Goal: Information Seeking & Learning: Learn about a topic

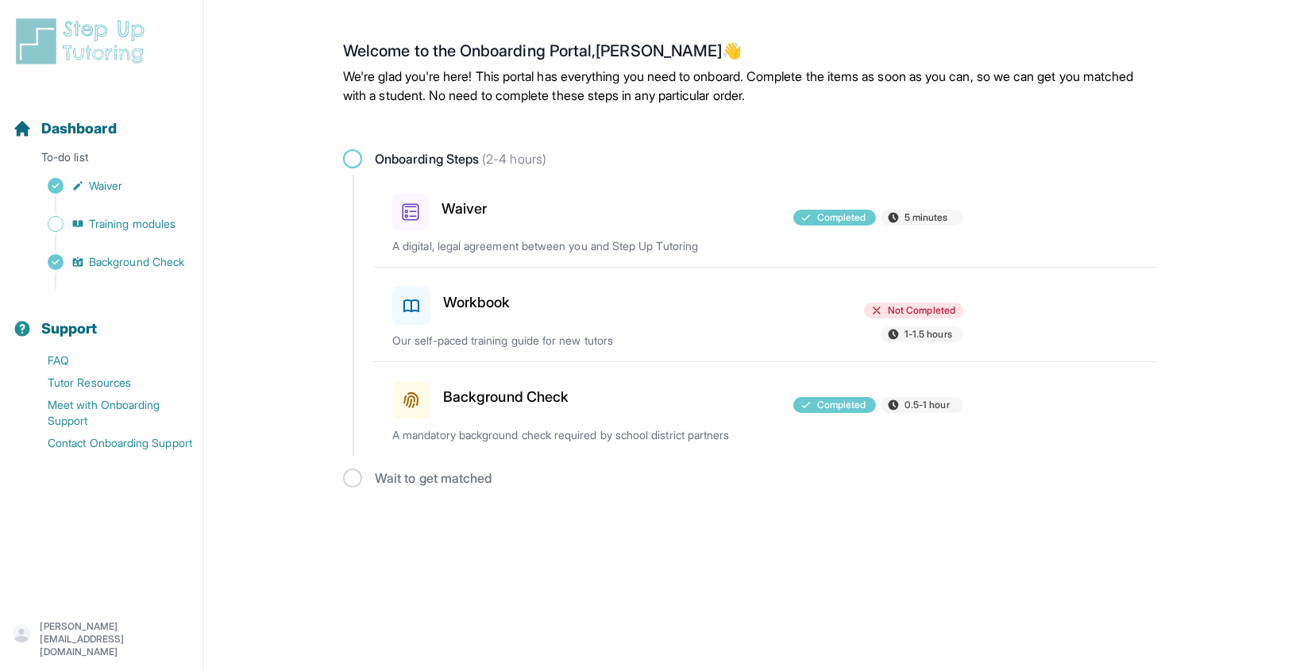
drag, startPoint x: 0, startPoint y: 0, endPoint x: 627, endPoint y: 589, distance: 860.4
click at [627, 414] on html "Open sidebar Dashboard To-do list Waiver Training modules Background Check Supp…" at bounding box center [648, 255] width 1296 height 510
click at [451, 309] on h3 "Workbook" at bounding box center [477, 303] width 68 height 22
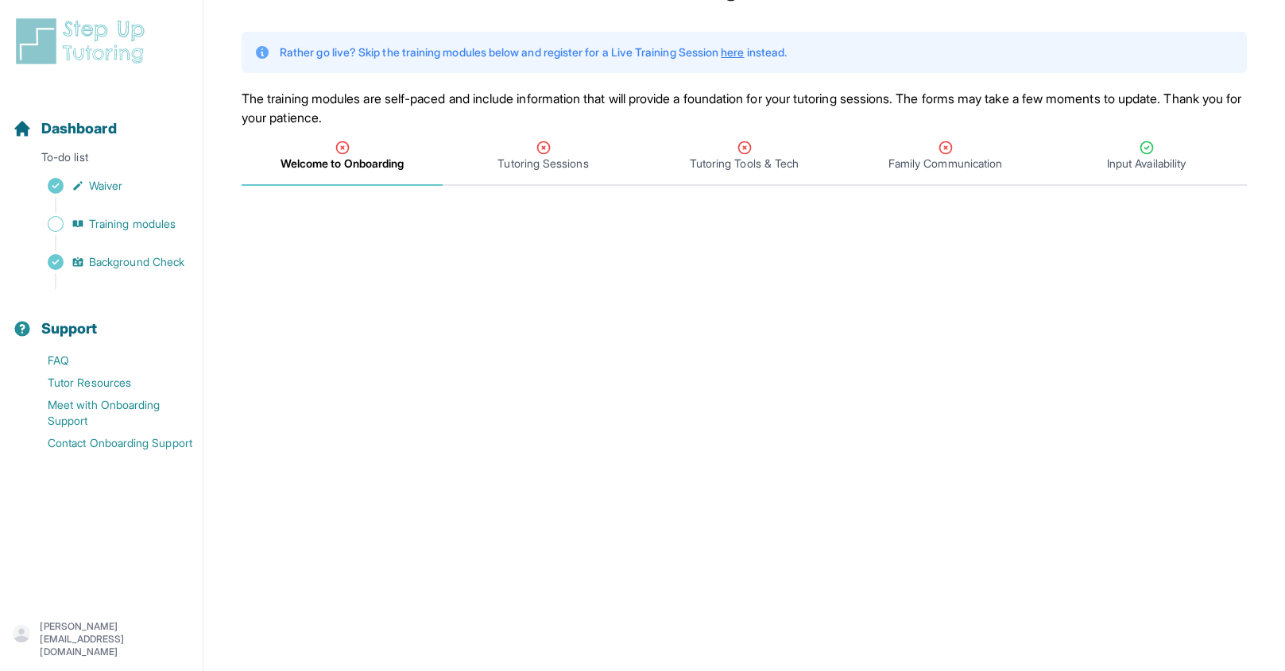
scroll to position [67, 0]
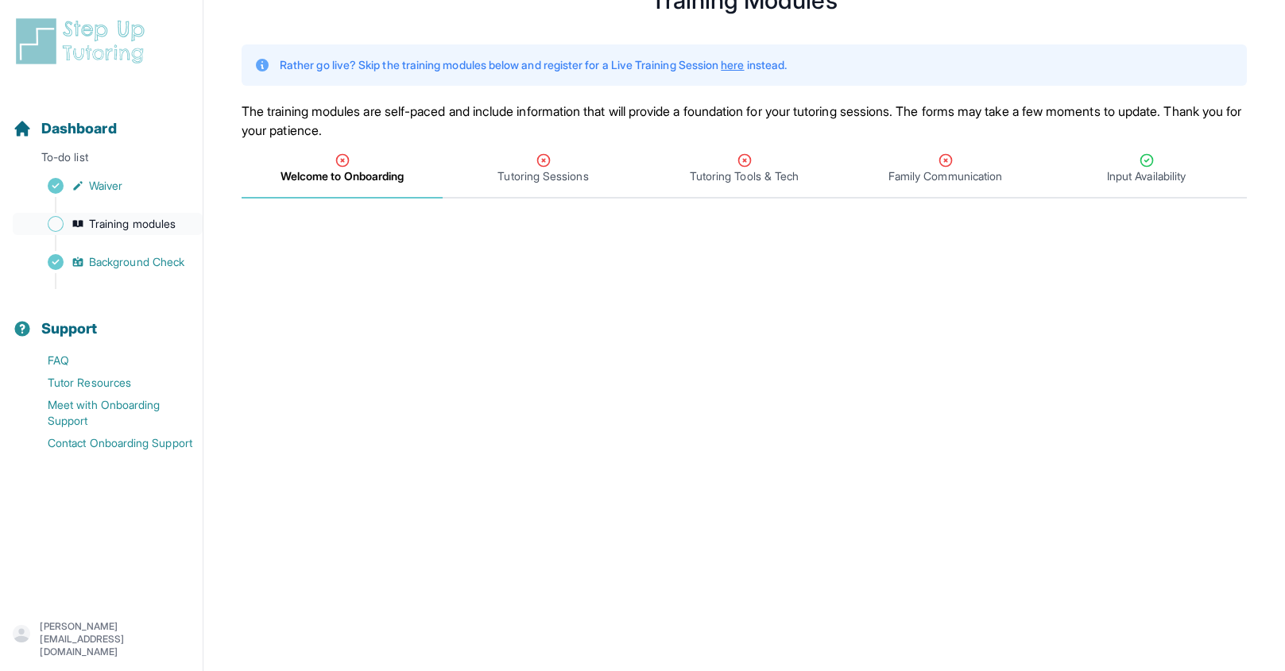
click at [106, 226] on span "Training modules" at bounding box center [132, 224] width 87 height 16
click at [342, 157] on icon "Tabs" at bounding box center [342, 161] width 16 height 16
click at [377, 191] on span "Welcome to Onboarding" at bounding box center [341, 169] width 201 height 59
click at [554, 168] on span "Tutoring Sessions" at bounding box center [542, 176] width 91 height 16
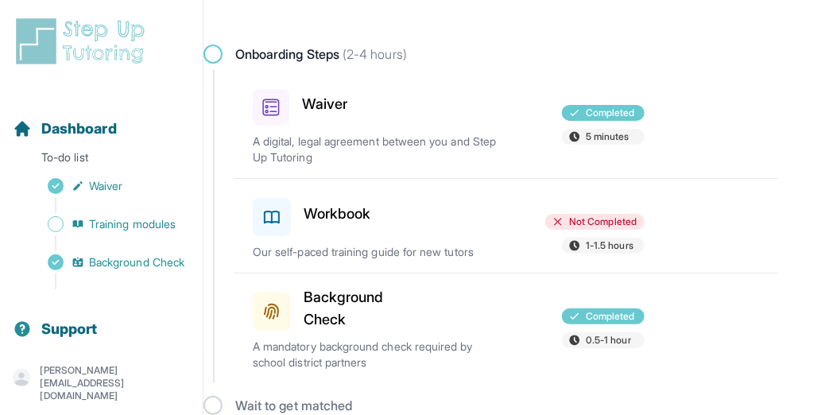
scroll to position [145, 0]
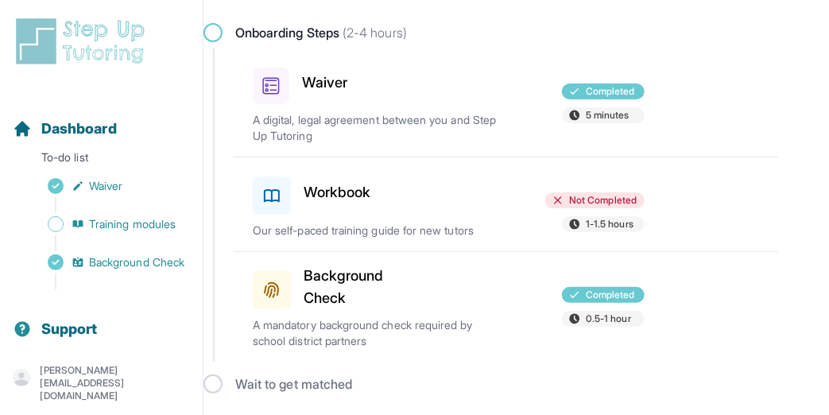
click at [353, 187] on h3 "Workbook" at bounding box center [337, 192] width 68 height 22
